Goal: Task Accomplishment & Management: Manage account settings

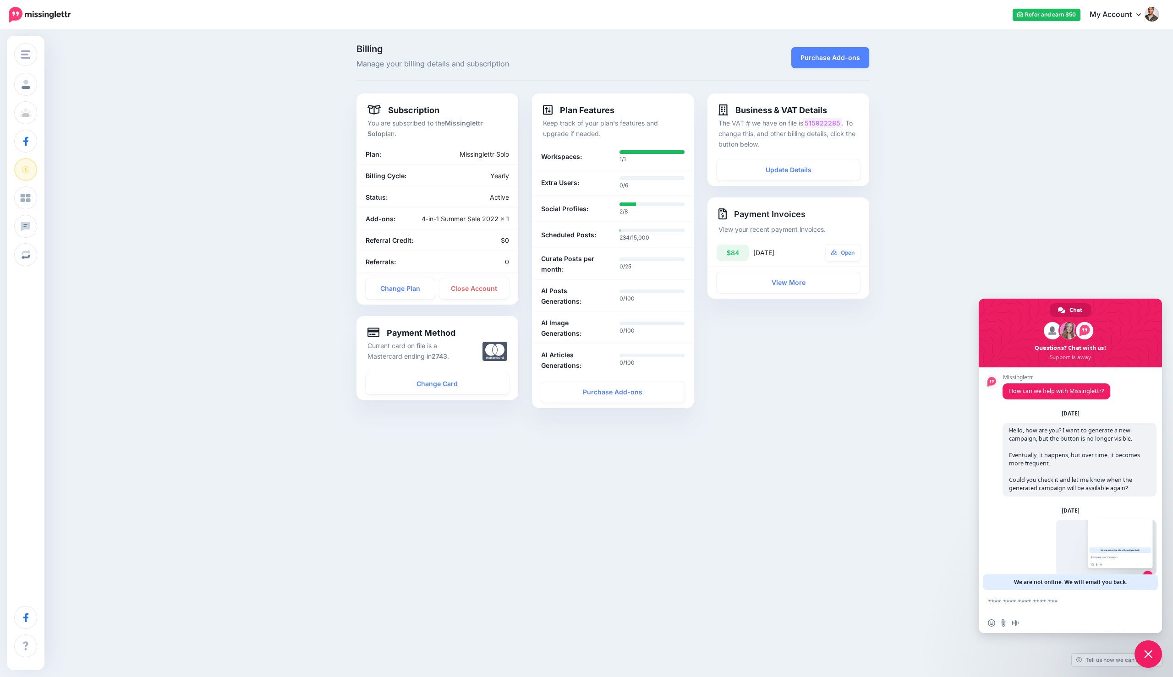
scroll to position [30, 0]
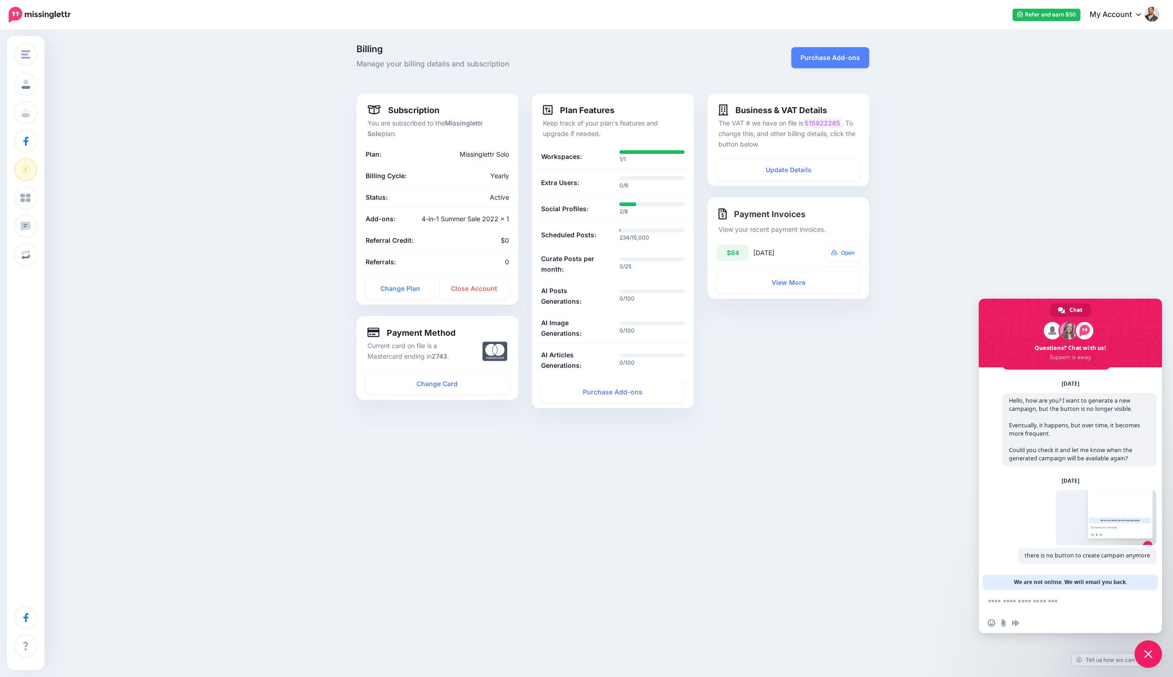
click at [308, 235] on div "Billing Manage your billing details and subscription Purchase Add-ons Subscript…" at bounding box center [586, 236] width 1173 height 410
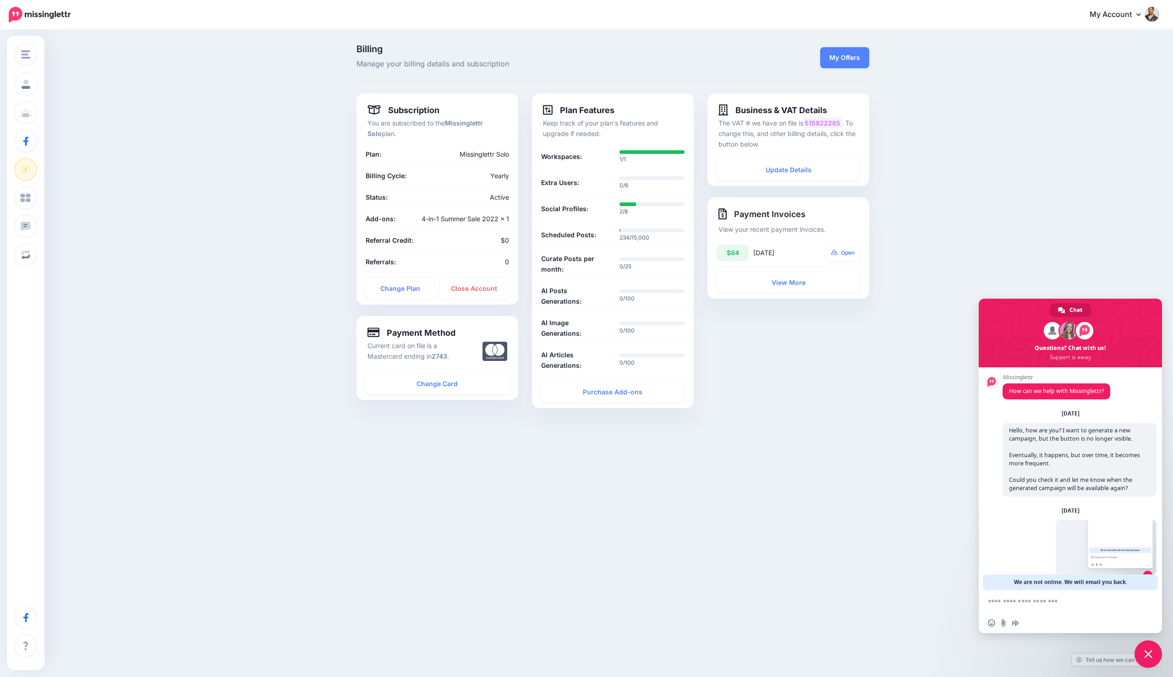
scroll to position [30, 0]
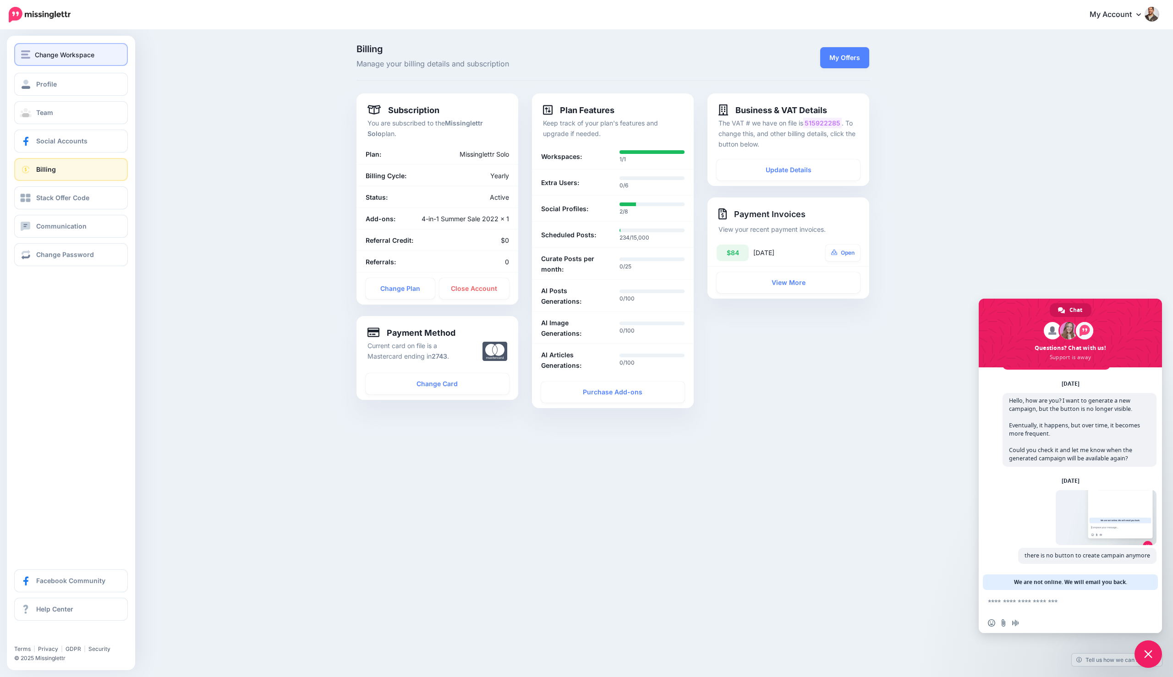
click at [29, 59] on div "Change Workspace" at bounding box center [71, 54] width 100 height 11
click at [77, 90] on link "Profile" at bounding box center [71, 84] width 114 height 23
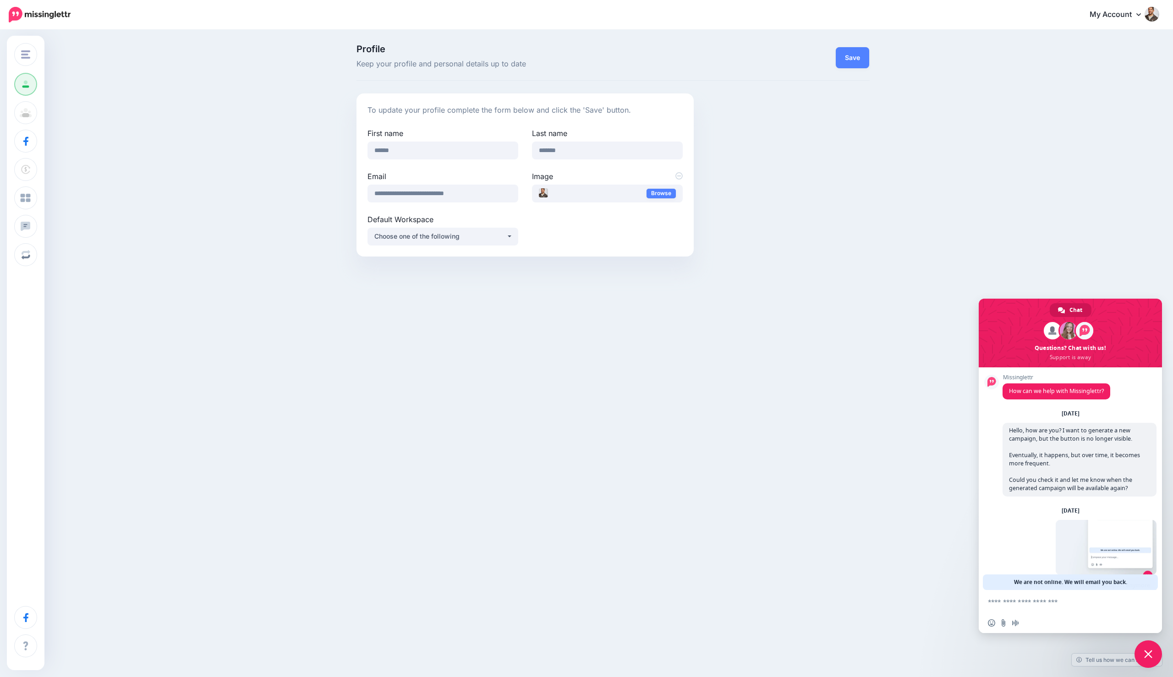
scroll to position [30, 0]
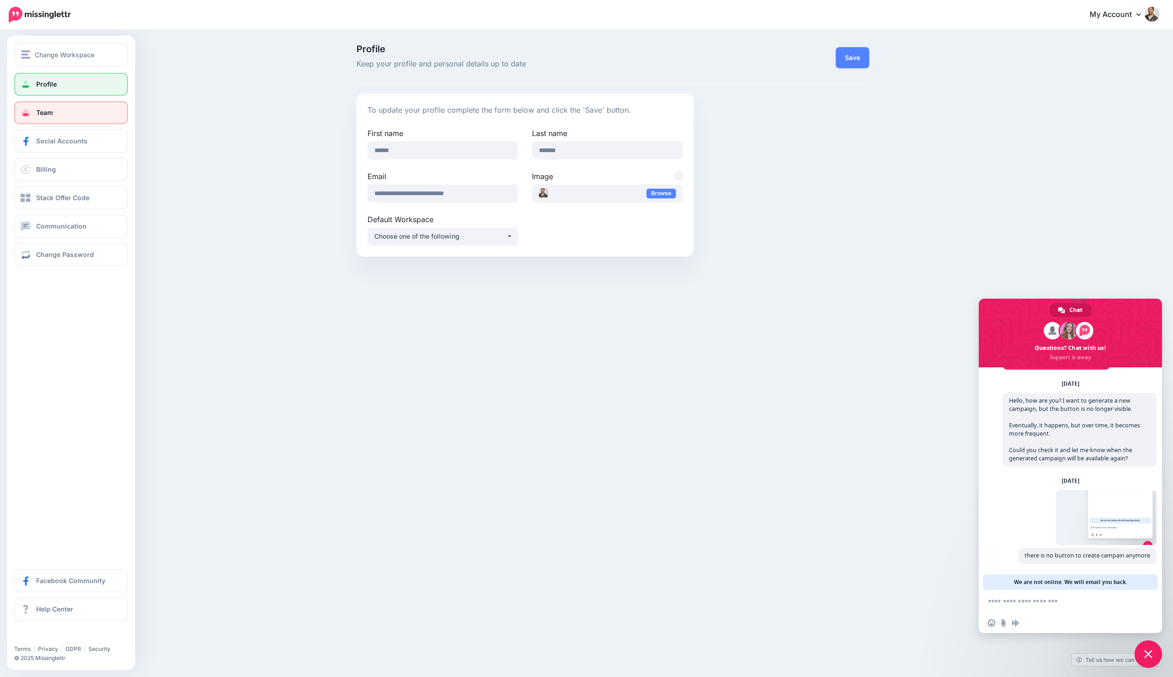
click at [34, 113] on link "Team" at bounding box center [71, 112] width 114 height 23
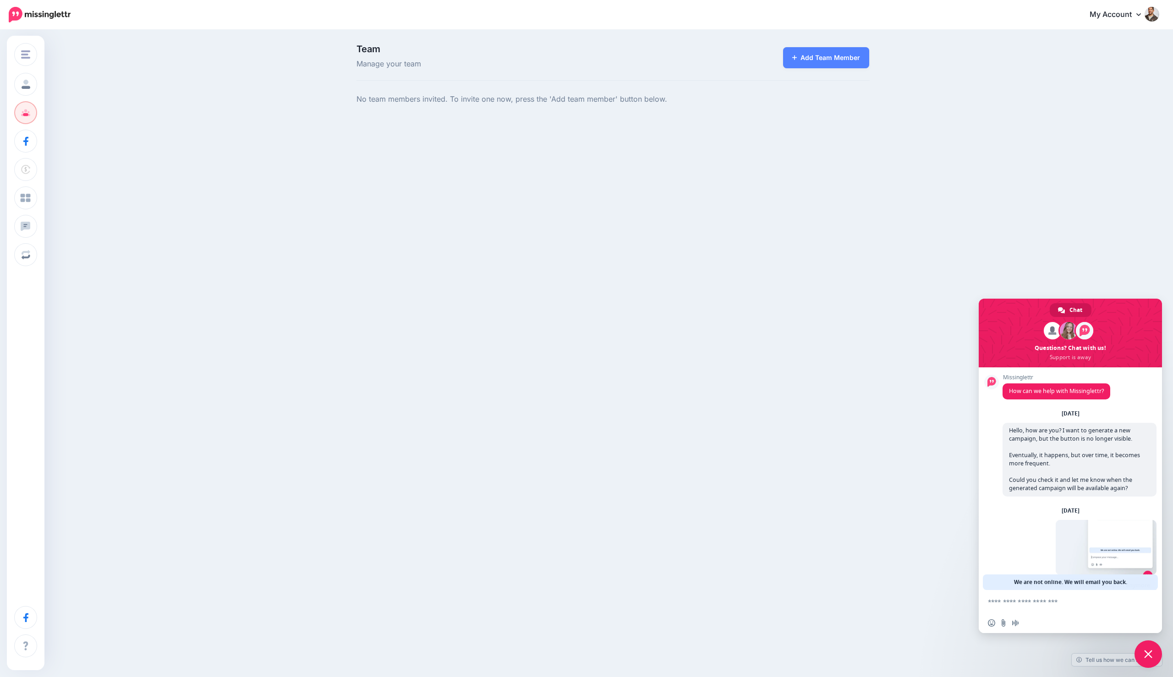
scroll to position [30, 0]
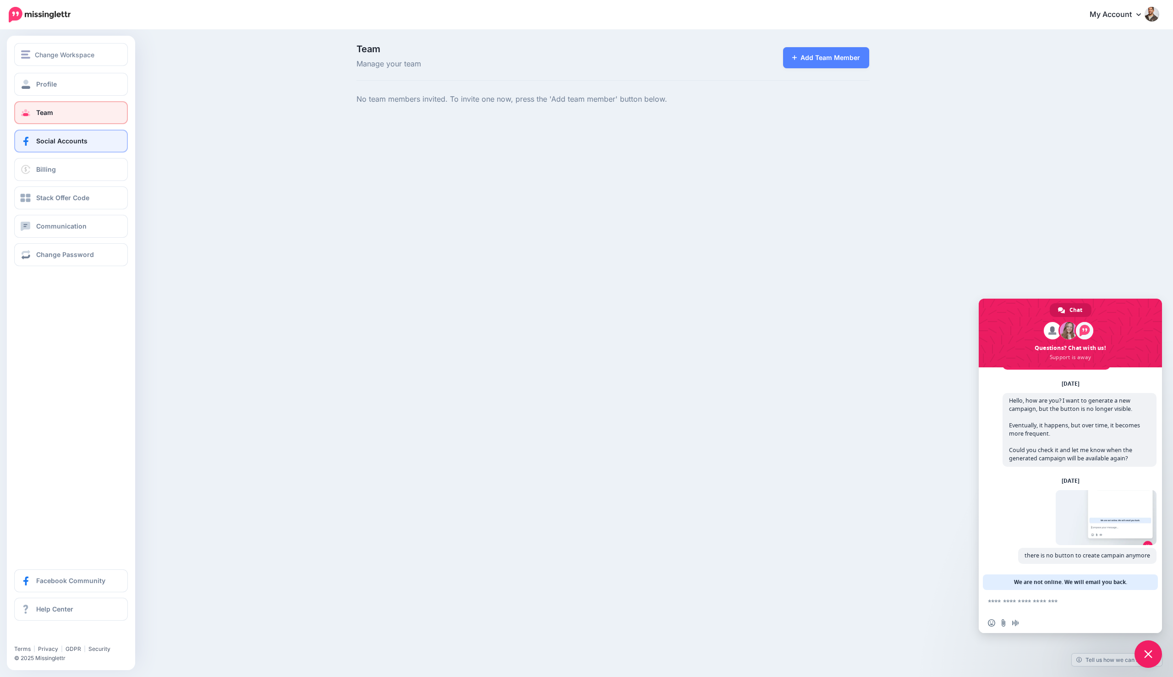
click at [39, 140] on span "Social Accounts" at bounding box center [61, 141] width 51 height 8
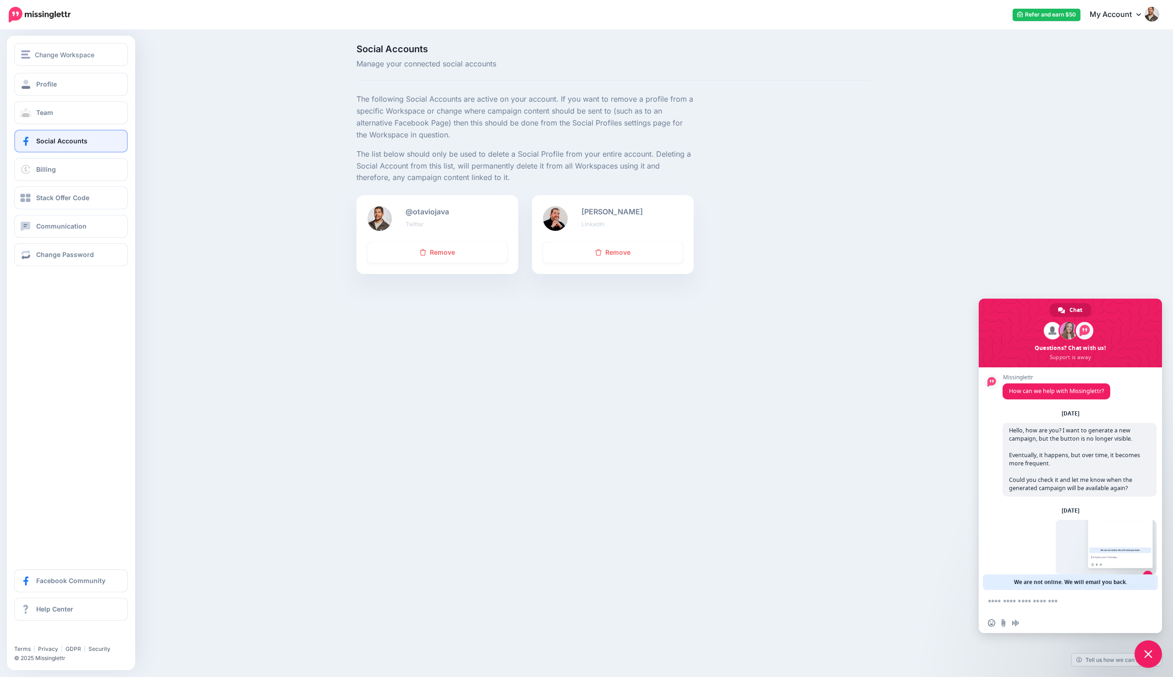
scroll to position [30, 0]
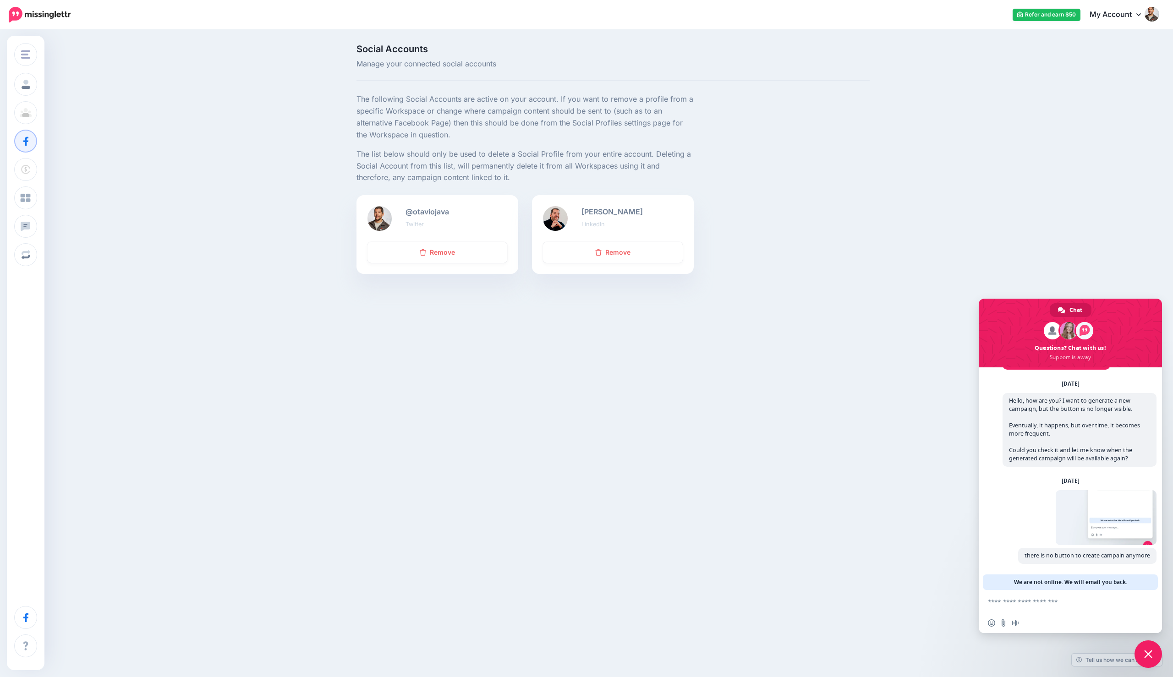
click at [1112, 15] on link "My Account" at bounding box center [1119, 15] width 79 height 22
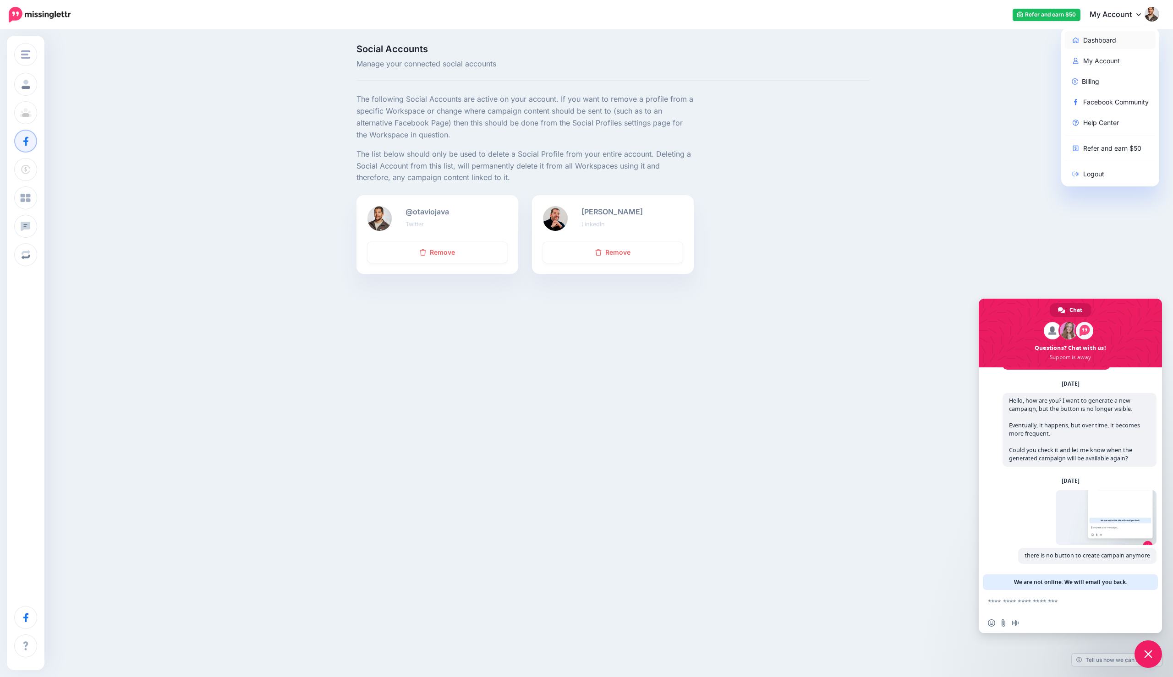
click at [1103, 36] on link "Dashboard" at bounding box center [1110, 40] width 91 height 18
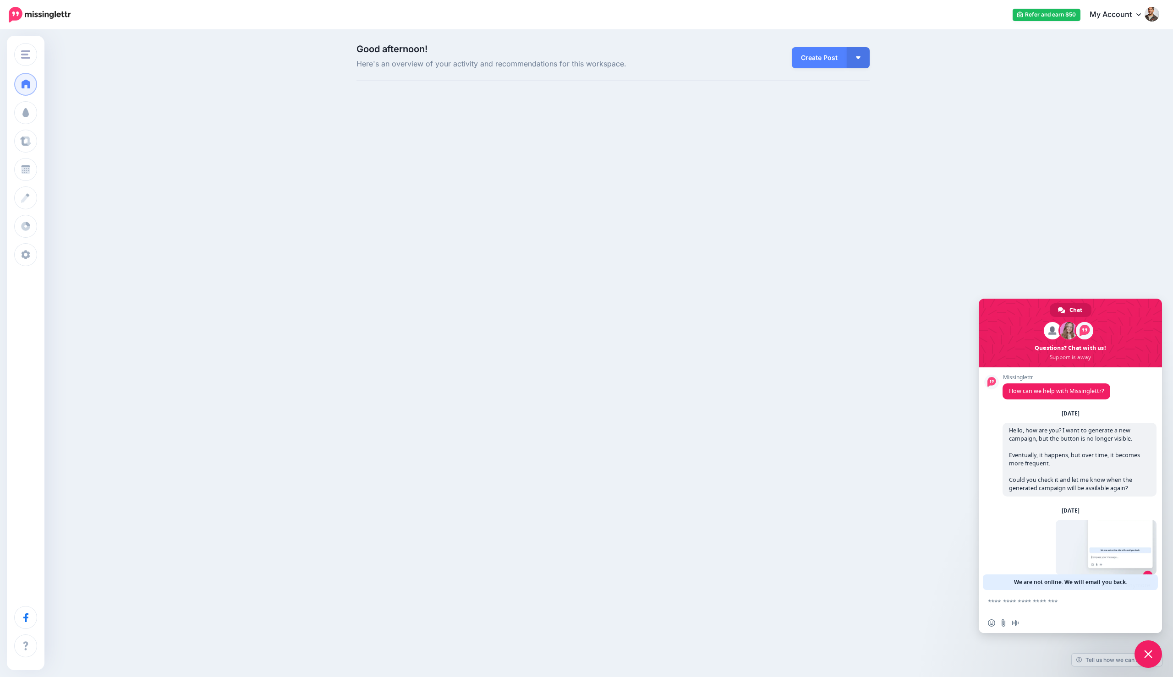
scroll to position [30, 0]
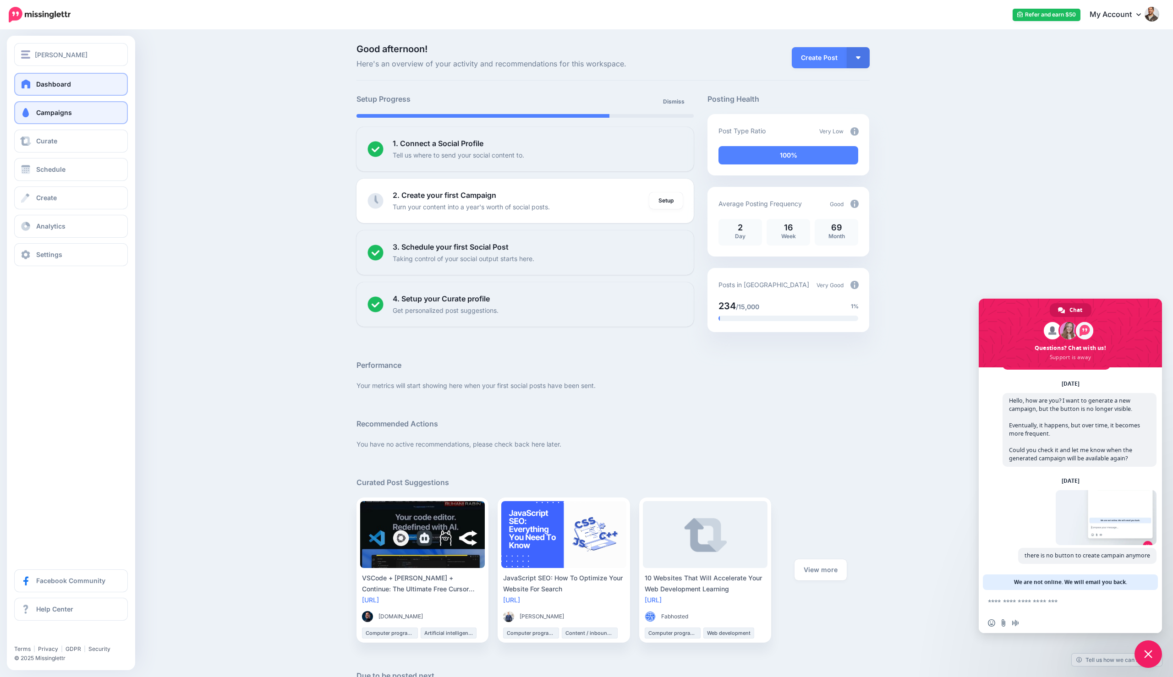
click at [42, 114] on span "Campaigns" at bounding box center [54, 113] width 36 height 8
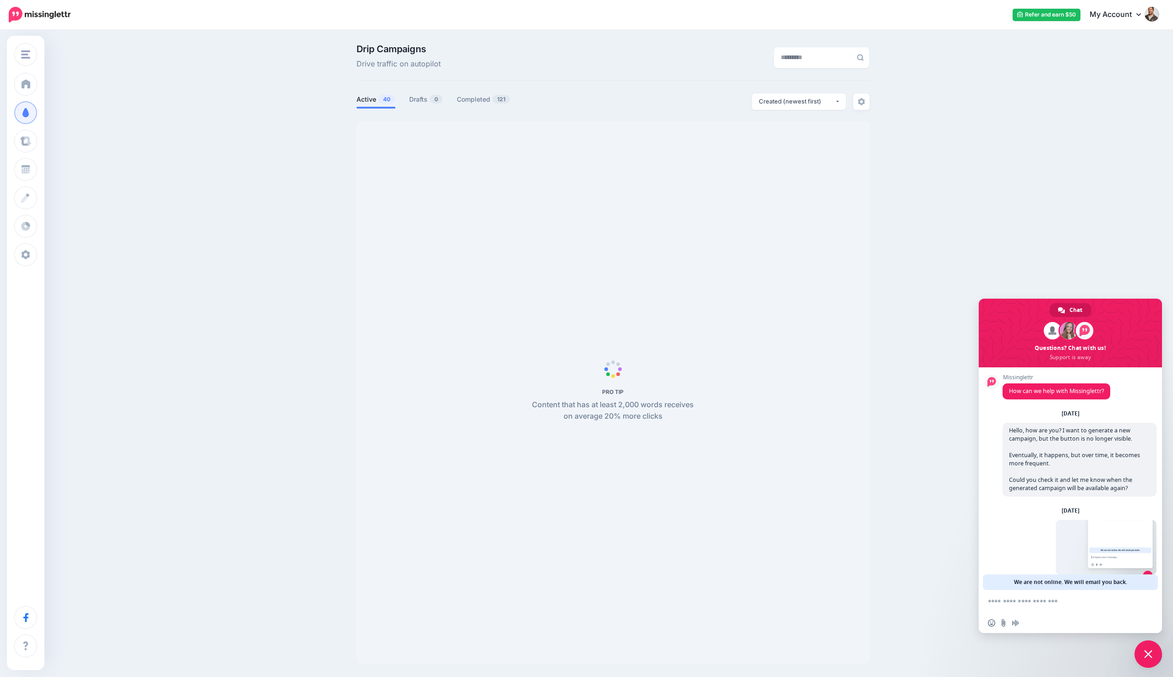
scroll to position [30, 0]
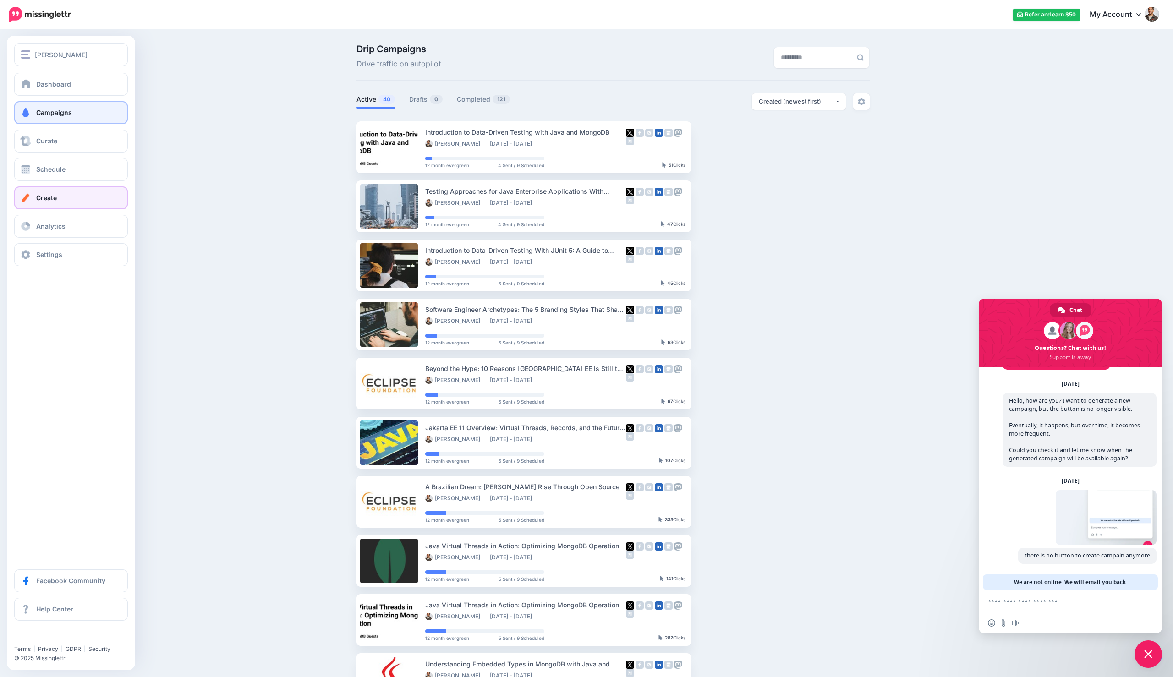
click at [44, 191] on link "Create" at bounding box center [71, 197] width 114 height 23
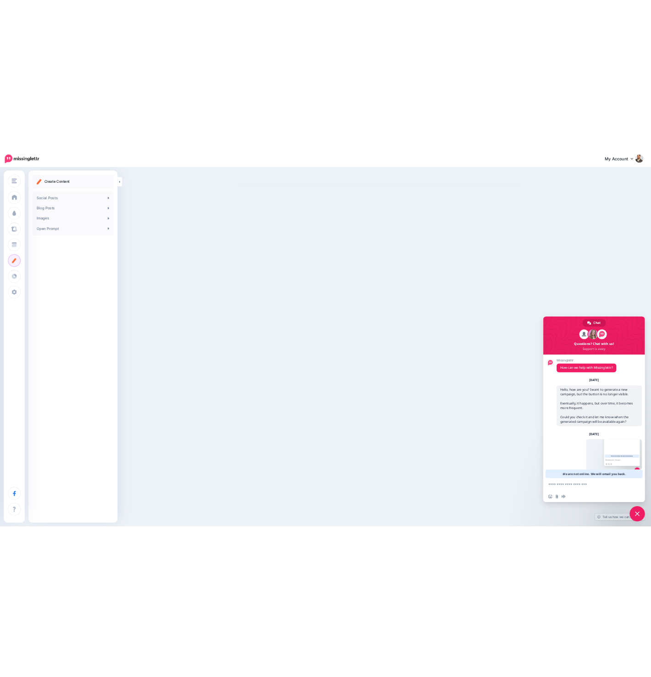
scroll to position [30, 0]
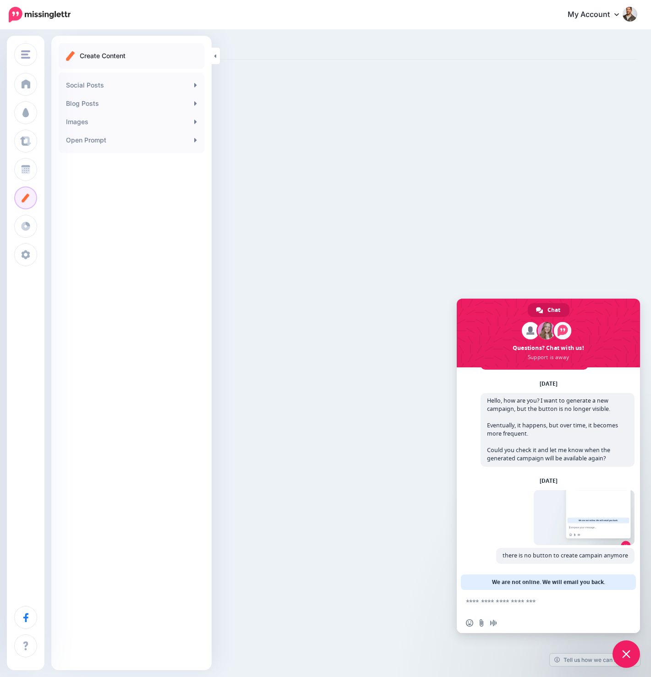
click at [321, 391] on div "[PERSON_NAME] [PERSON_NAME] Add Workspace Dashboard Campaigns Curate Schedule C…" at bounding box center [325, 338] width 651 height 677
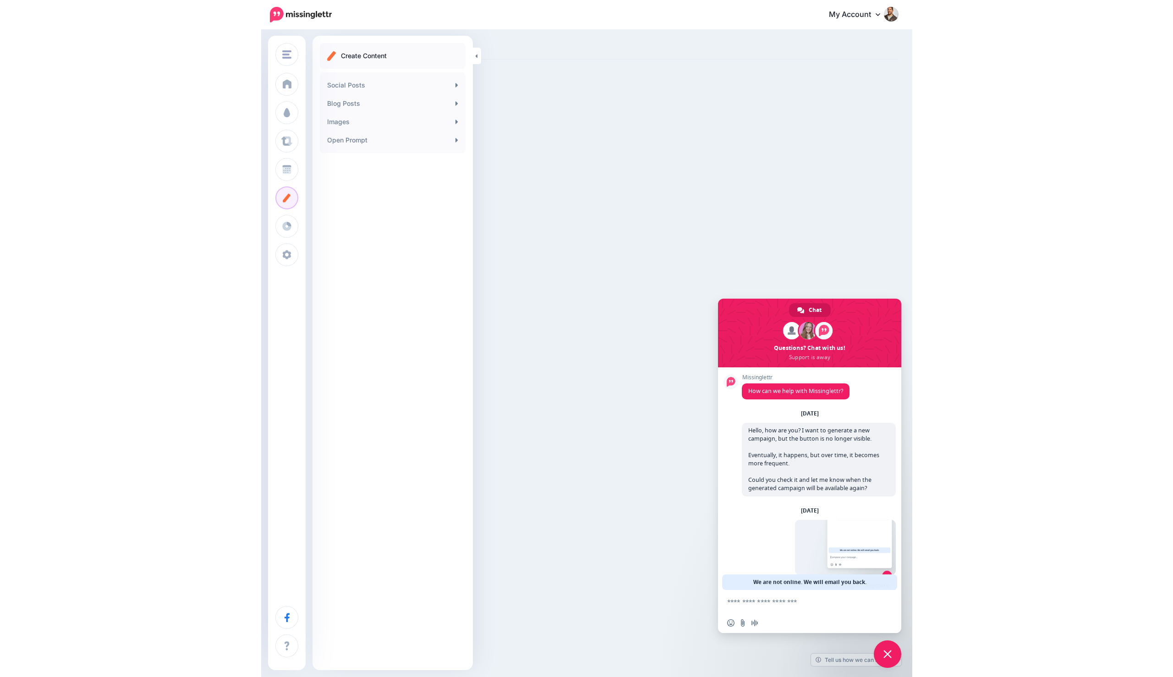
scroll to position [30, 0]
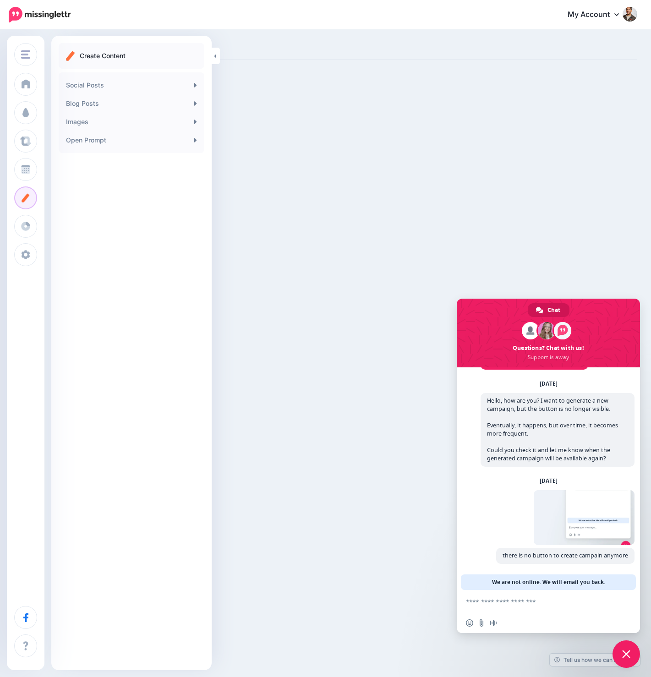
click at [621, 648] on span "Close chat" at bounding box center [626, 654] width 27 height 27
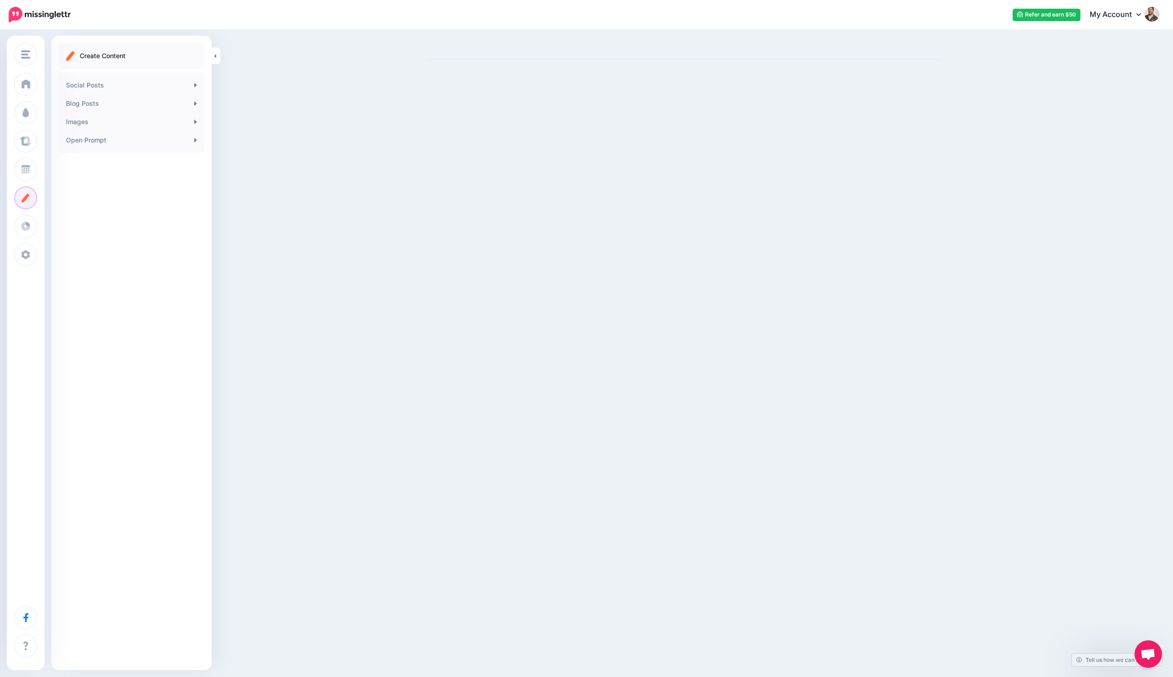
scroll to position [30, 0]
click at [644, 526] on div "[PERSON_NAME] [PERSON_NAME] Add Workspace Dashboard Campaigns Curate Schedule C…" at bounding box center [586, 338] width 1173 height 677
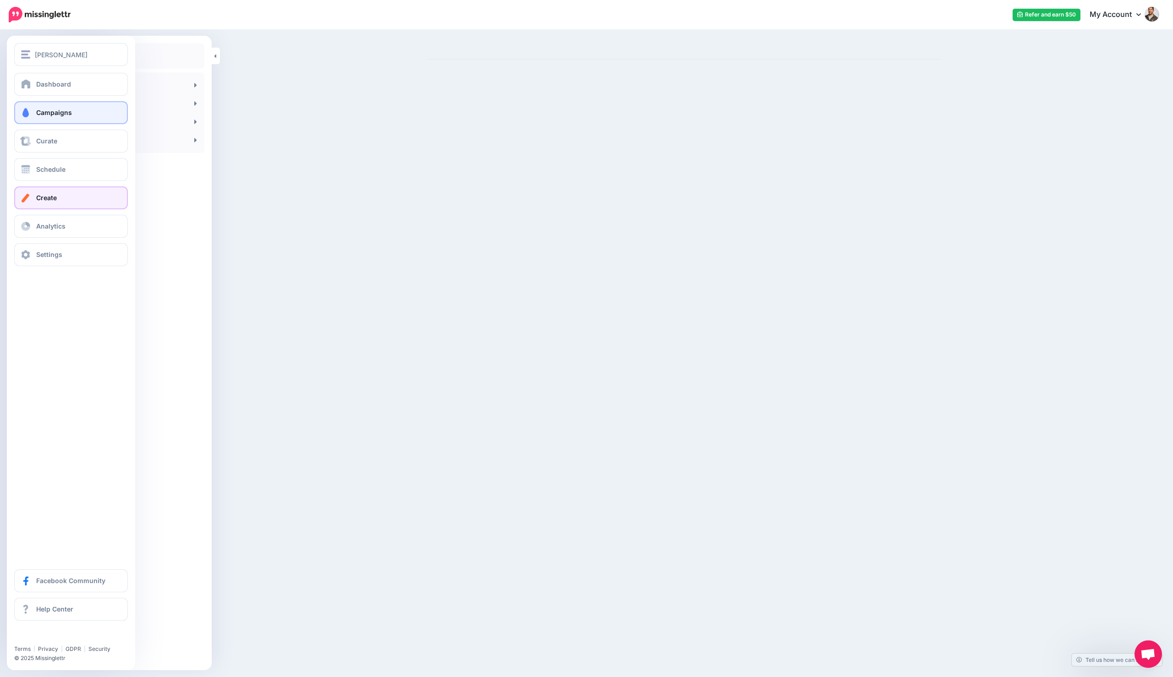
click at [32, 110] on link "Campaigns" at bounding box center [71, 112] width 114 height 23
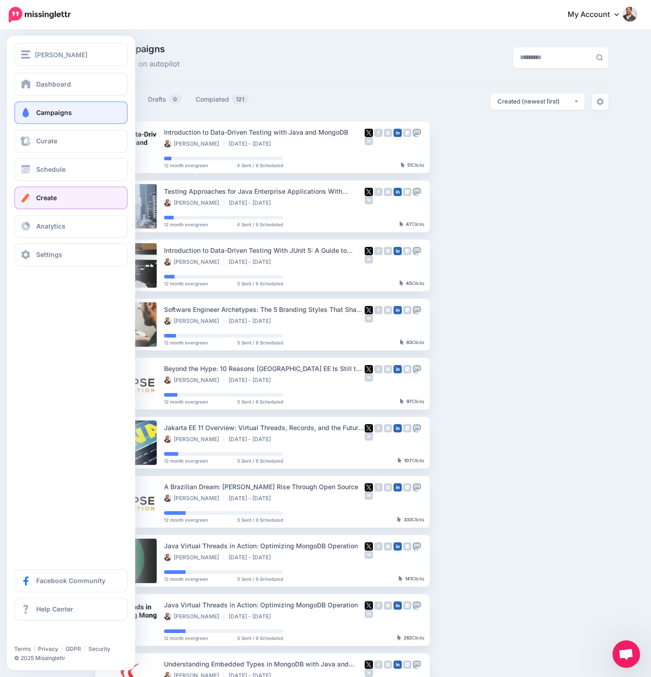
scroll to position [5, 0]
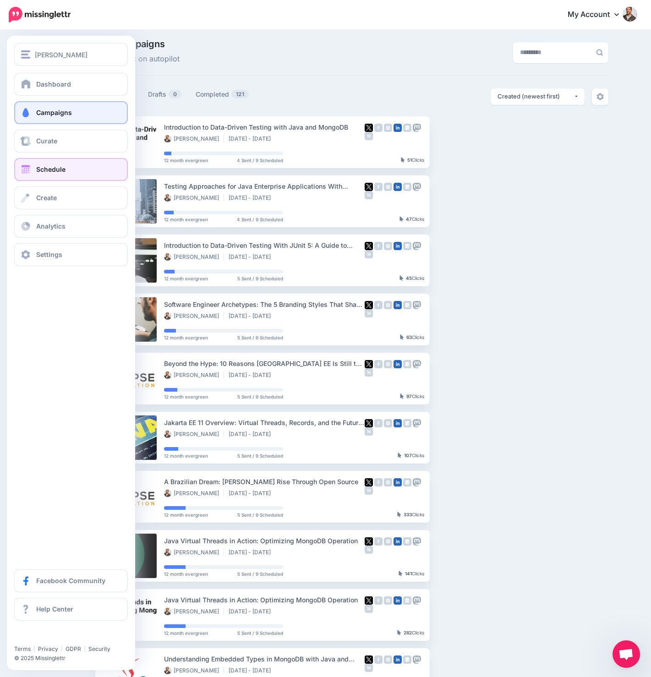
click at [60, 177] on link "Schedule" at bounding box center [71, 169] width 114 height 23
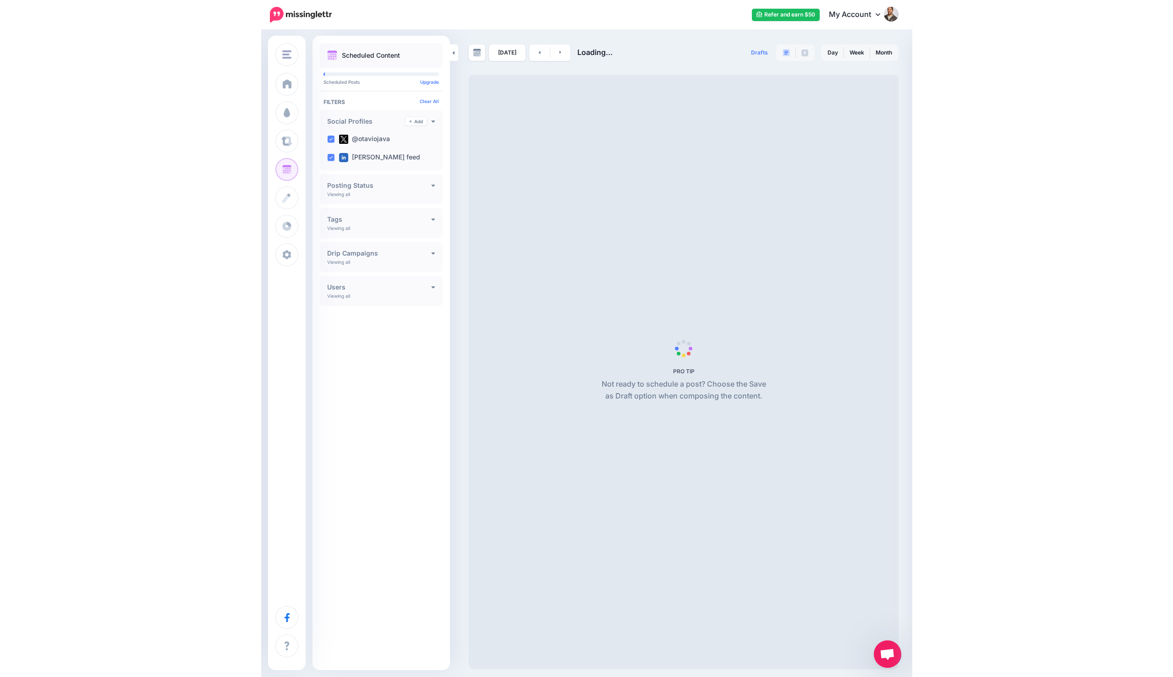
scroll to position [29, 0]
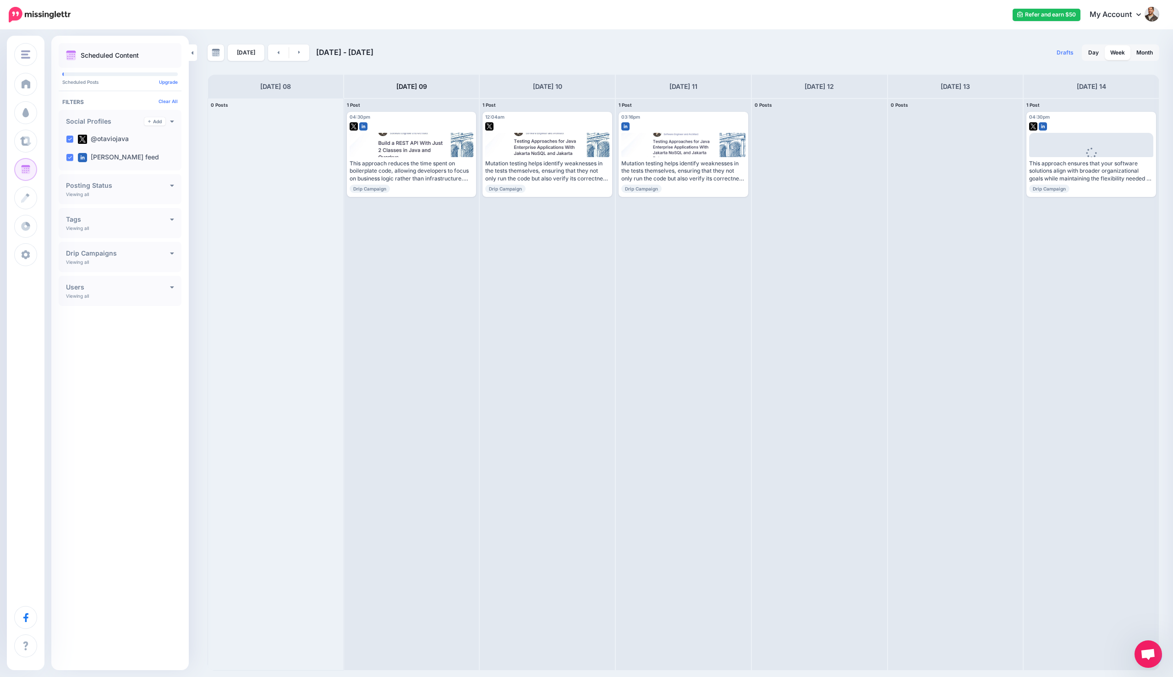
click at [651, 658] on span "Open chat" at bounding box center [1147, 654] width 27 height 27
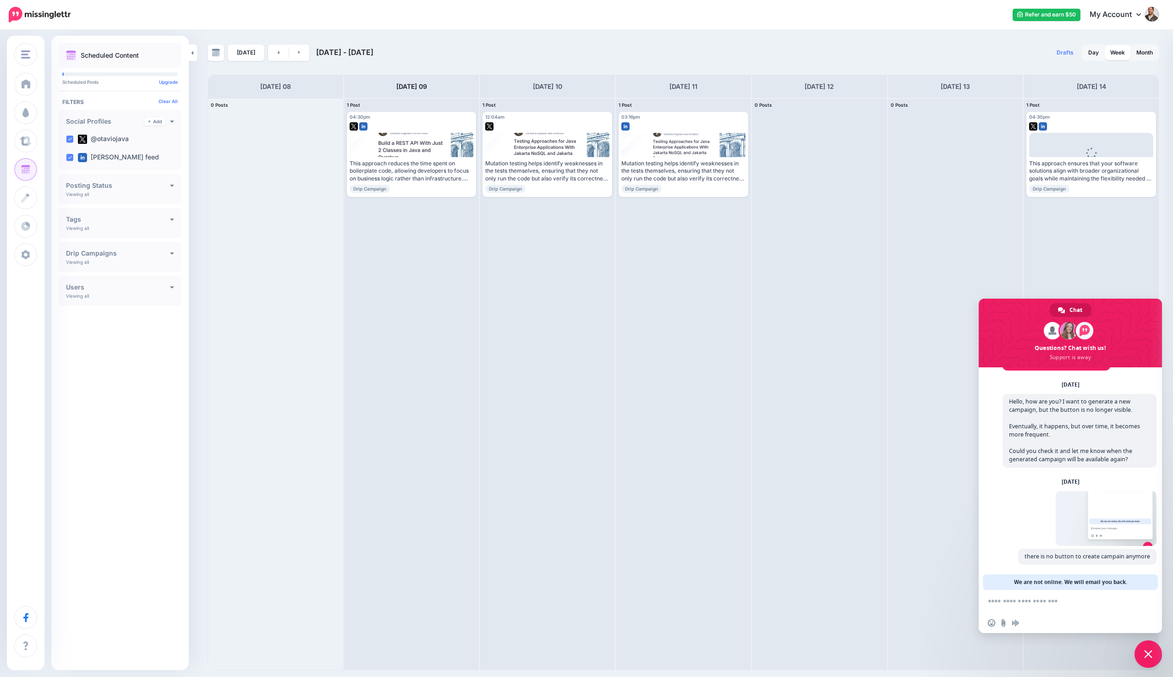
scroll to position [30, 0]
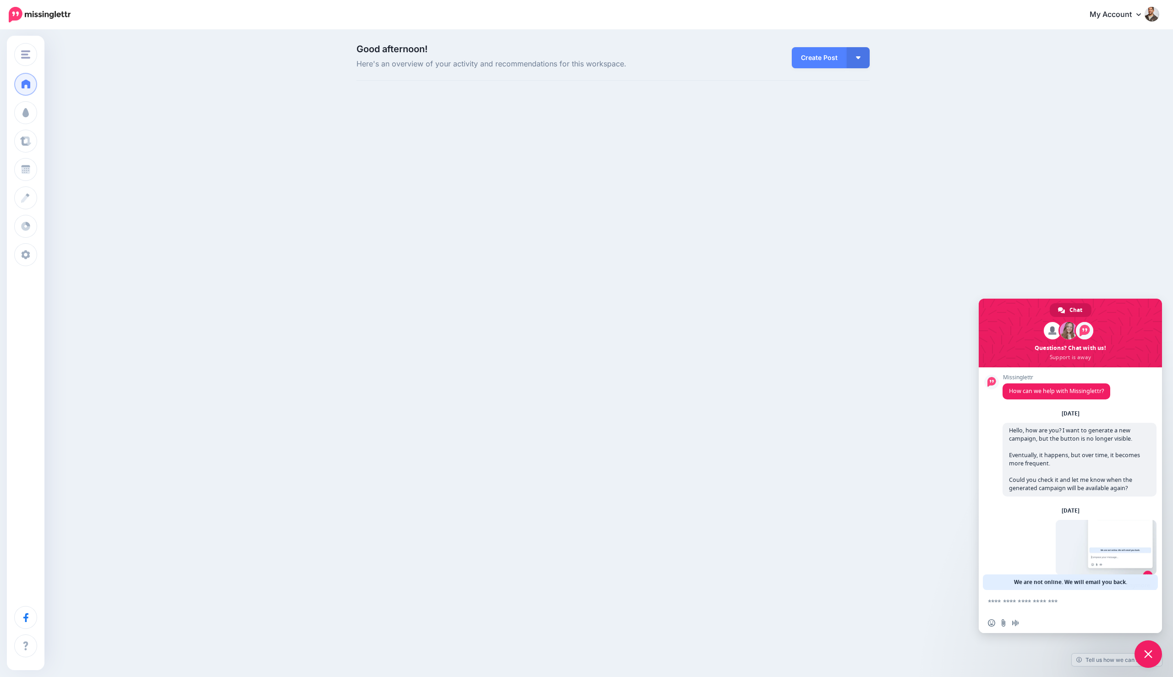
scroll to position [76, 0]
